Goal: Task Accomplishment & Management: Manage account settings

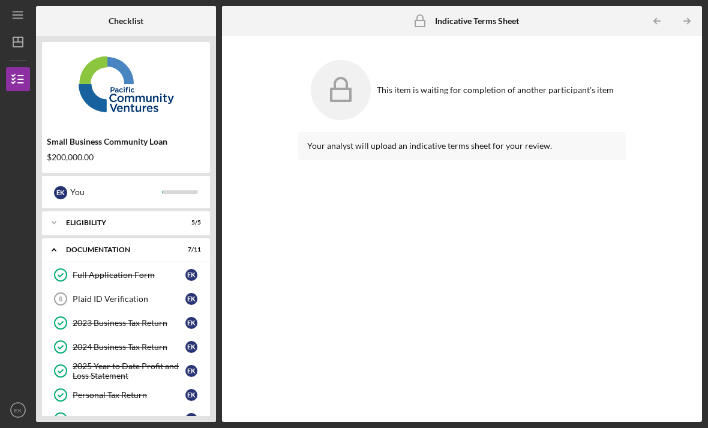
scroll to position [173, 0]
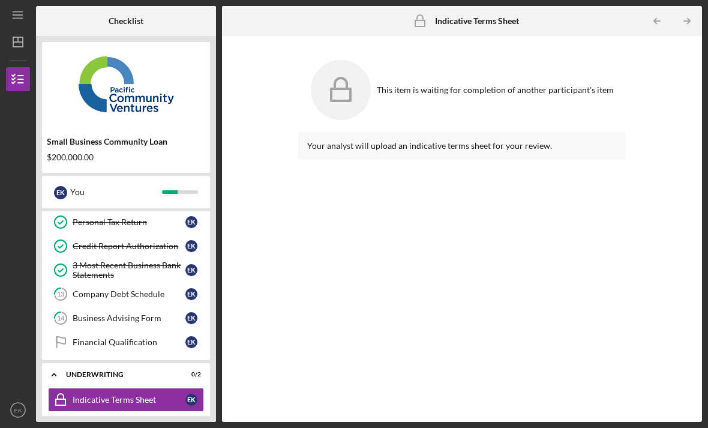
click at [137, 330] on link "Financial Qualification Financial Qualification E K" at bounding box center [126, 342] width 156 height 24
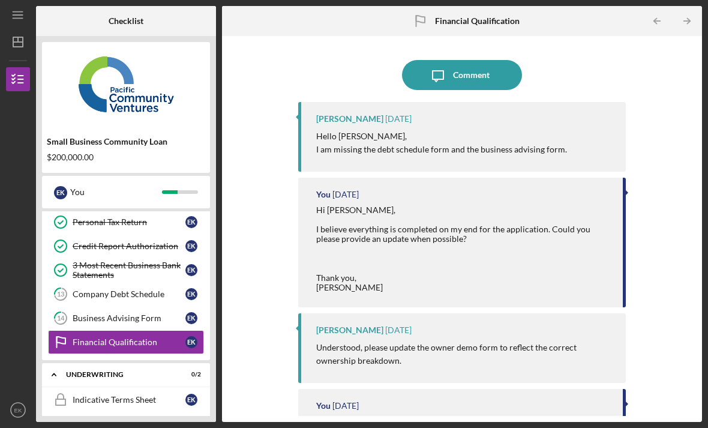
click at [144, 306] on link "14 Business Advising Form E K" at bounding box center [126, 318] width 156 height 24
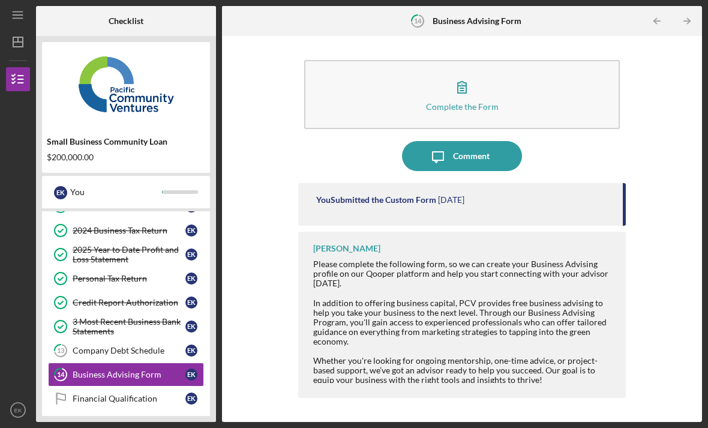
scroll to position [118, 0]
